Goal: Find specific page/section: Find specific page/section

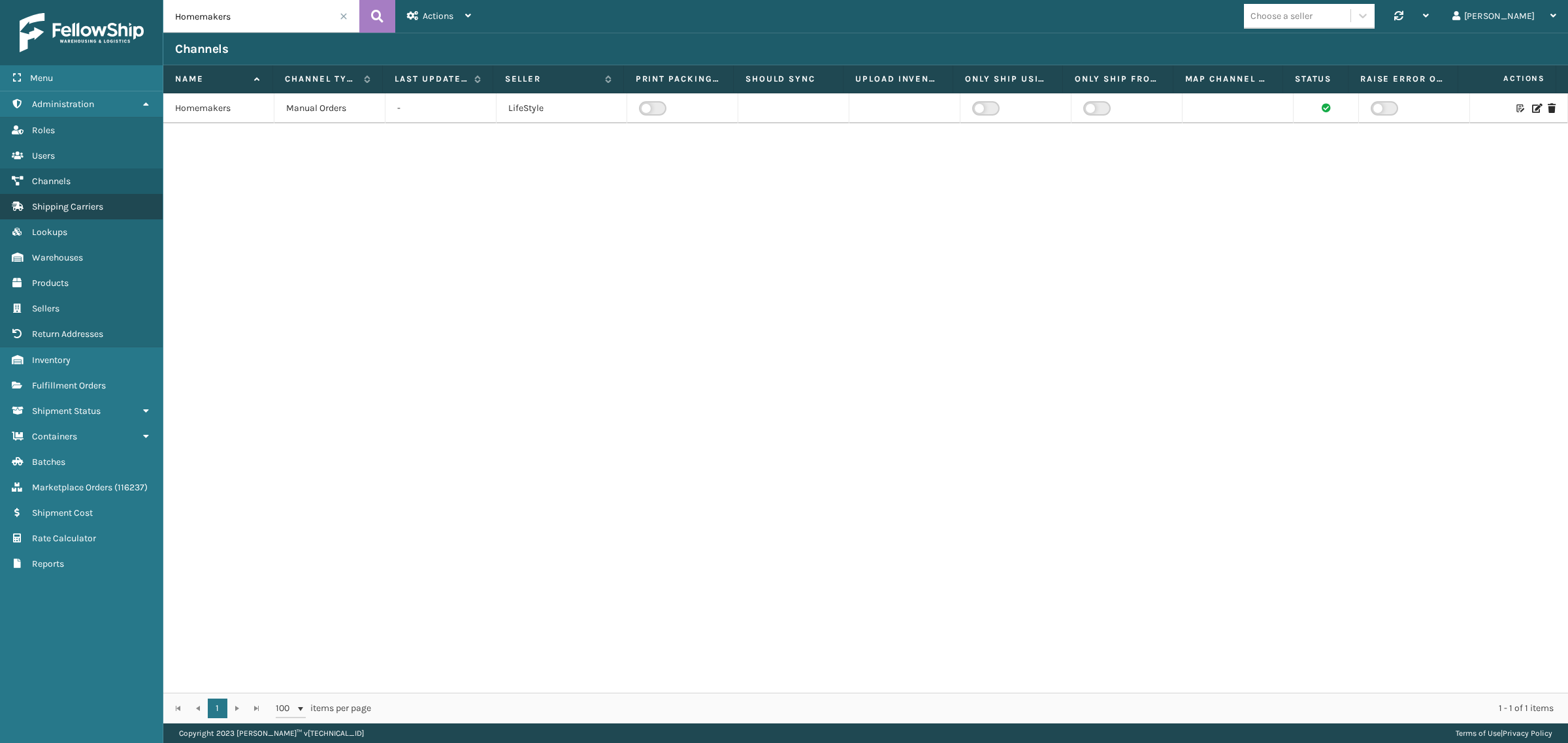
click at [91, 204] on span "Shipping Carriers" at bounding box center [67, 206] width 71 height 11
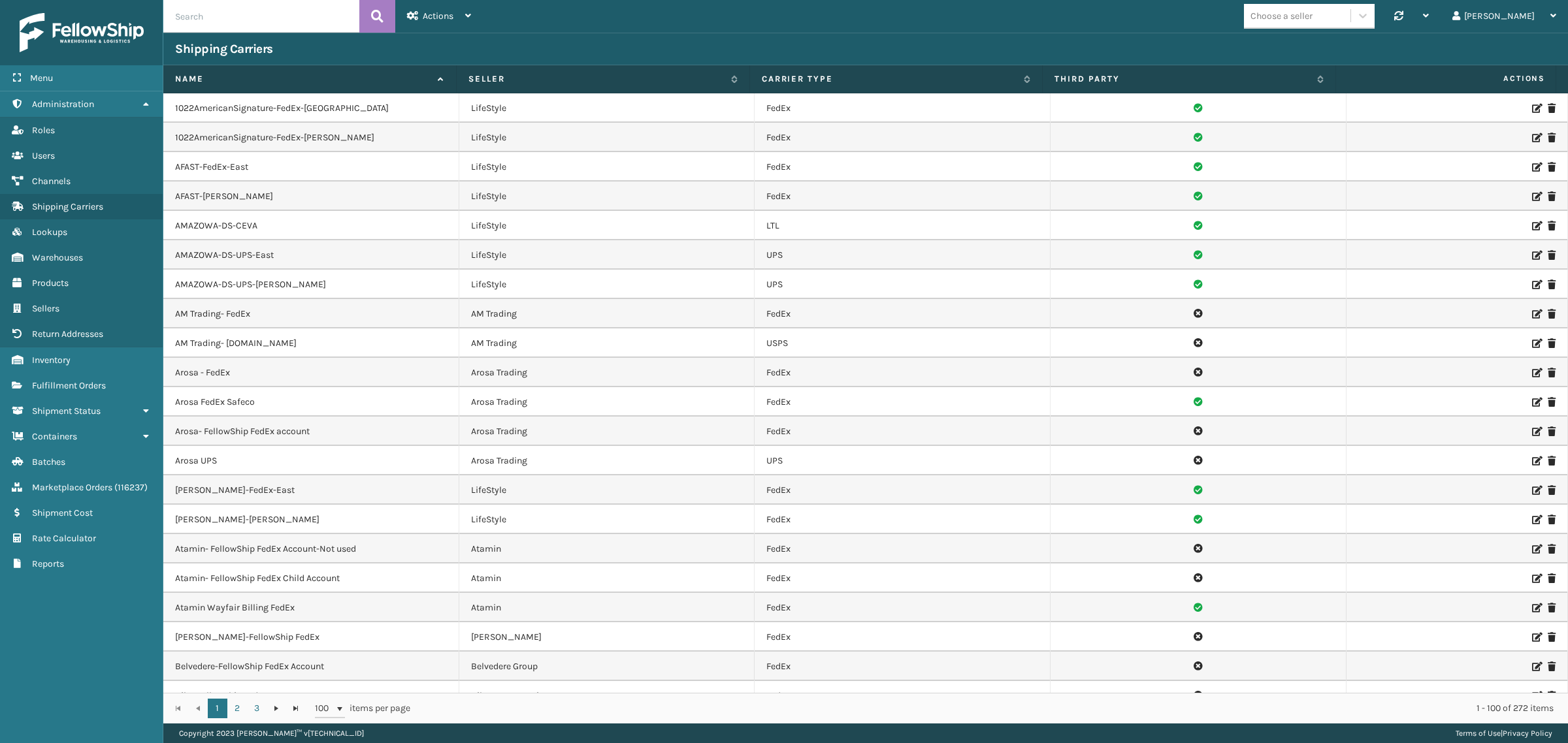
click at [207, 18] on input "text" at bounding box center [261, 16] width 196 height 33
click at [219, 14] on input "text" at bounding box center [261, 16] width 196 height 33
paste input "Homemakers"
type input "Homemakers"
click at [387, 13] on button at bounding box center [377, 16] width 36 height 33
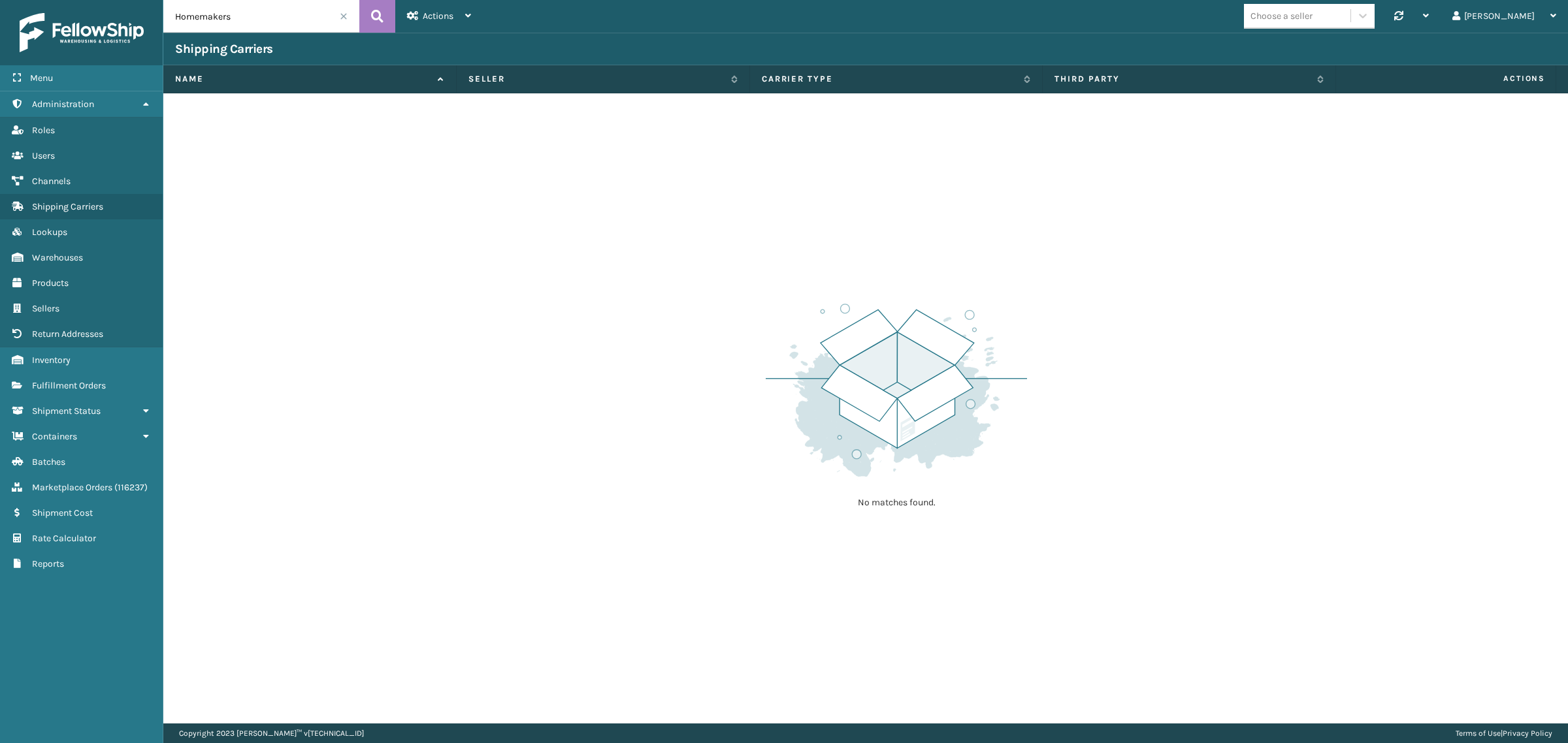
click at [344, 15] on span at bounding box center [343, 16] width 8 height 8
